Goal: Transaction & Acquisition: Purchase product/service

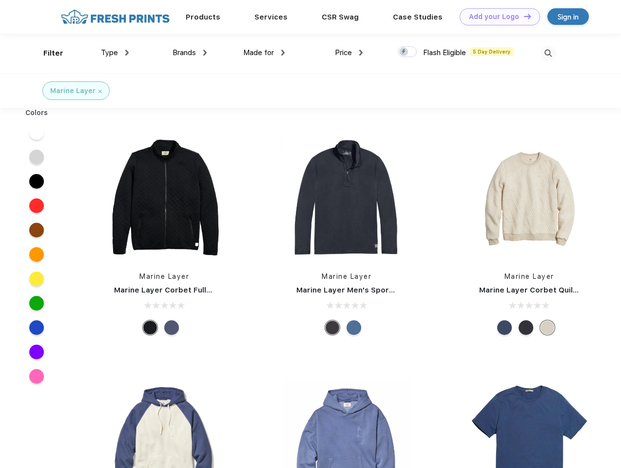
click at [496, 17] on link "Add your Logo Design Tool" at bounding box center [500, 16] width 80 height 17
click at [0, 0] on div "Design Tool" at bounding box center [0, 0] width 0 height 0
click at [523, 16] on link "Add your Logo Design Tool" at bounding box center [500, 16] width 80 height 17
click at [47, 53] on div "Filter" at bounding box center [53, 53] width 20 height 11
click at [115, 53] on span "Type" at bounding box center [109, 52] width 17 height 9
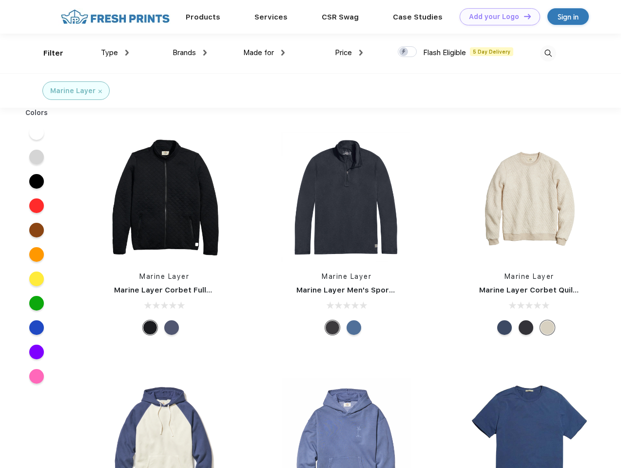
click at [190, 53] on span "Brands" at bounding box center [184, 52] width 23 height 9
click at [264, 53] on span "Made for" at bounding box center [258, 52] width 31 height 9
click at [349, 53] on span "Price" at bounding box center [343, 52] width 17 height 9
click at [408, 52] on div at bounding box center [407, 51] width 19 height 11
click at [404, 52] on input "checkbox" at bounding box center [401, 49] width 6 height 6
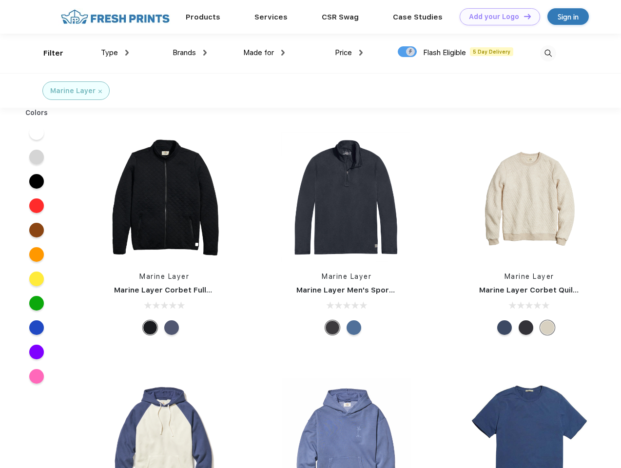
click at [548, 53] on img at bounding box center [548, 53] width 16 height 16
